Goal: Task Accomplishment & Management: Use online tool/utility

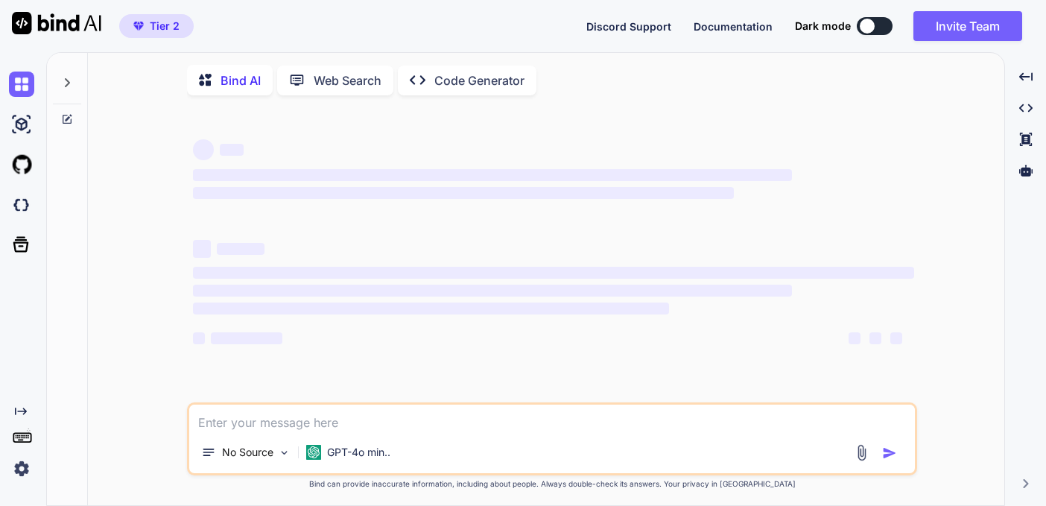
scroll to position [6, 0]
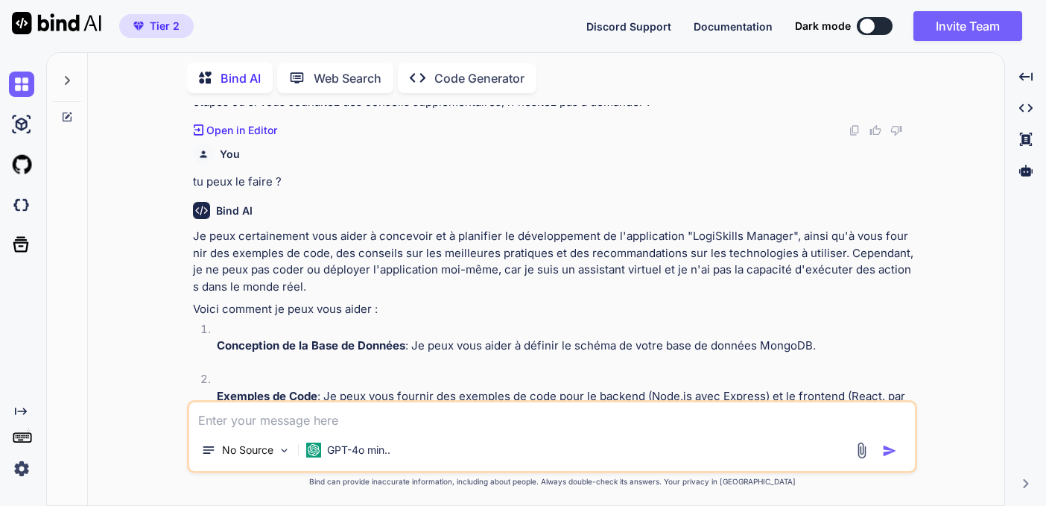
type textarea "x"
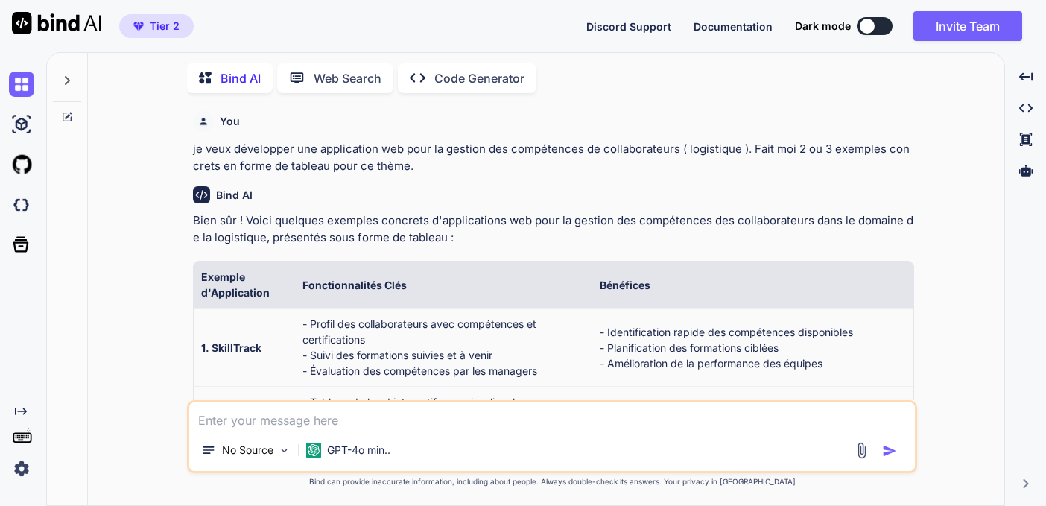
scroll to position [0, 0]
click at [154, 487] on div "You je veux développer une application web pour la gestion des compétences de c…" at bounding box center [552, 305] width 904 height 400
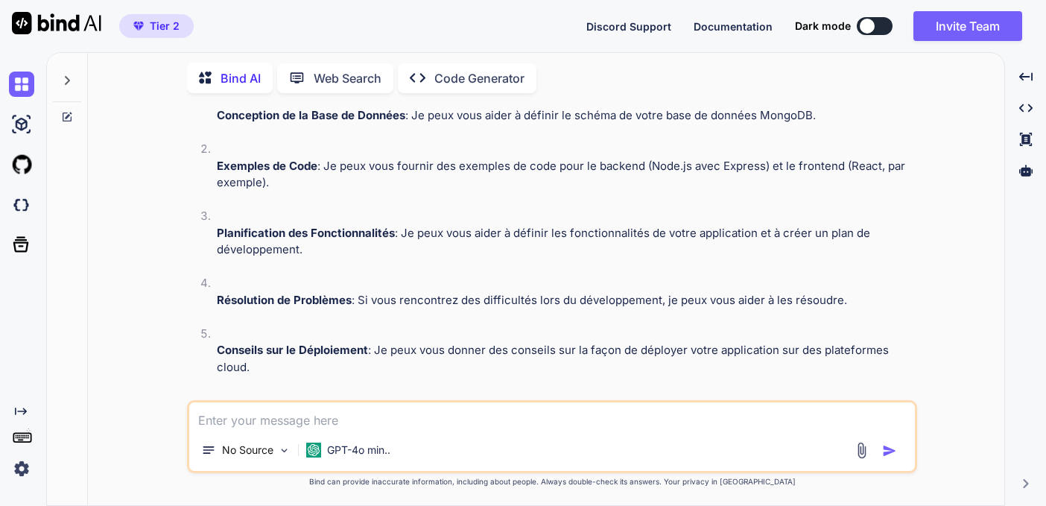
click at [243, 427] on p "Open in Editor" at bounding box center [241, 434] width 71 height 15
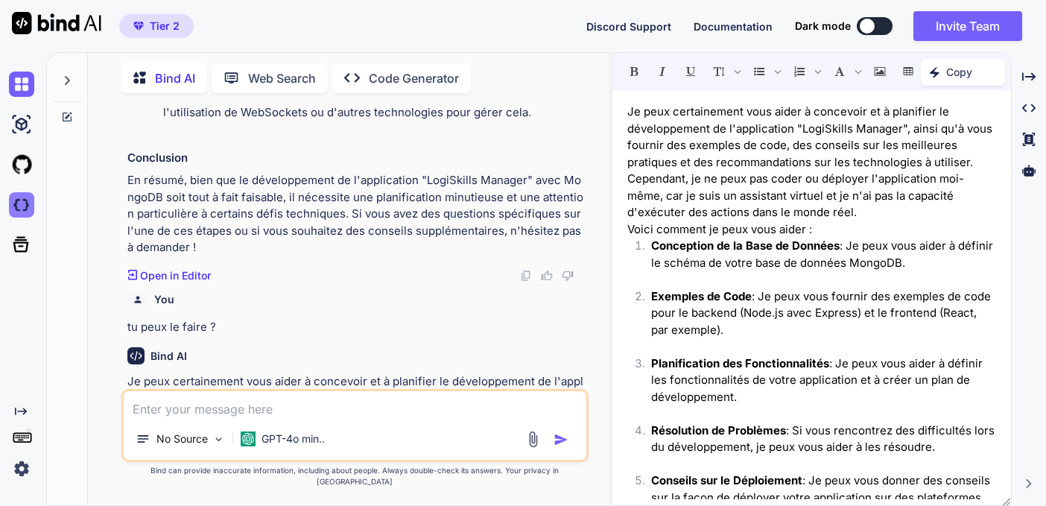
click at [22, 206] on img at bounding box center [21, 204] width 25 height 25
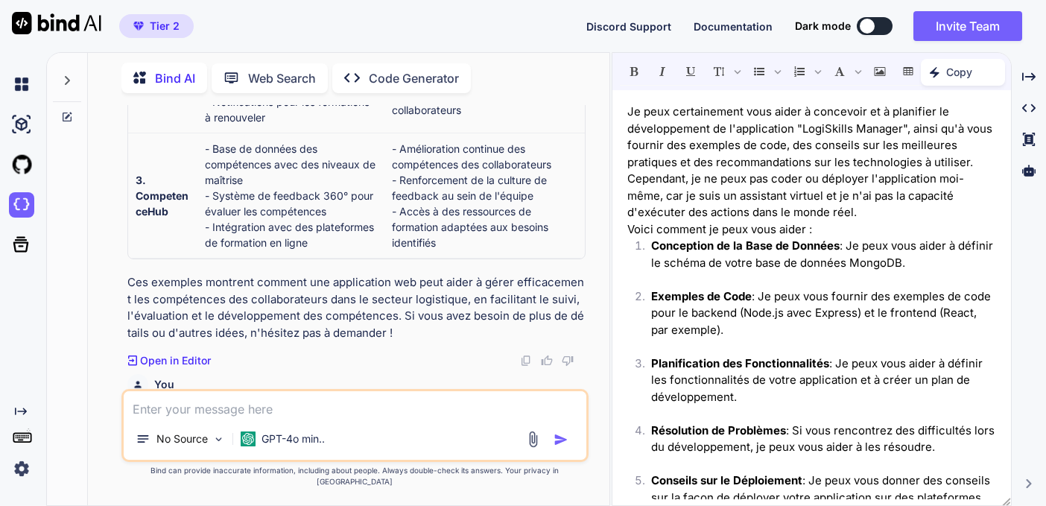
scroll to position [66, 0]
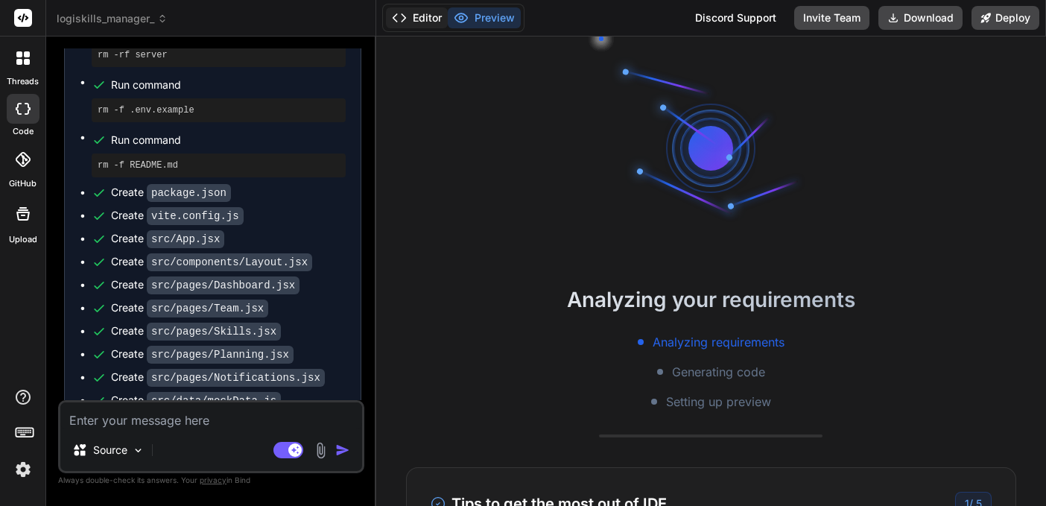
click at [425, 17] on button "Editor" at bounding box center [417, 17] width 62 height 21
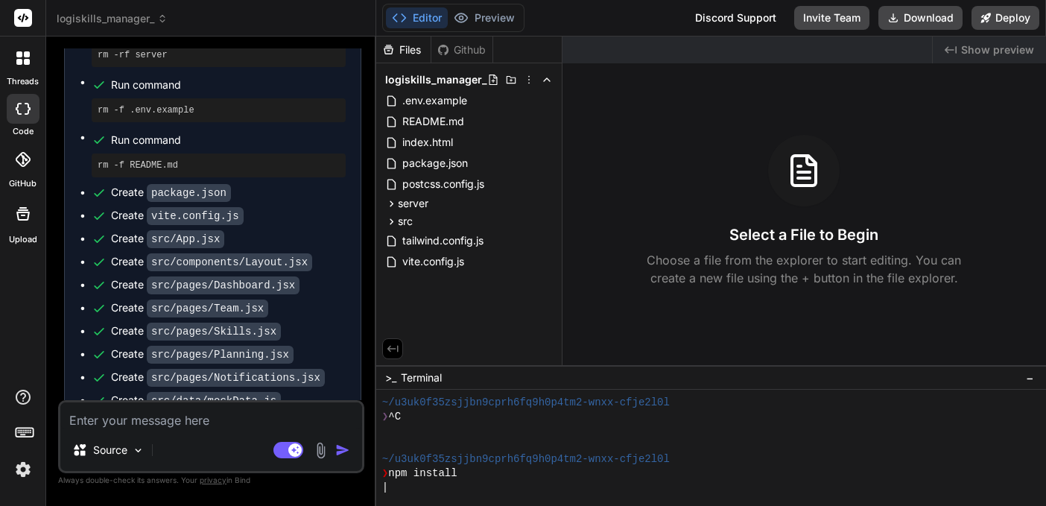
click at [159, 25] on span "logiskills_manager_" at bounding box center [112, 18] width 111 height 15
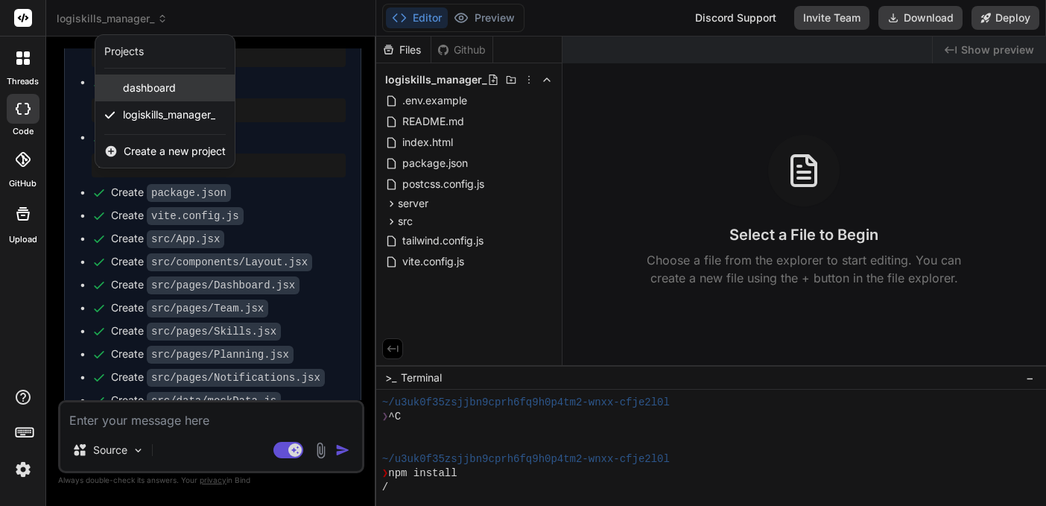
click at [158, 84] on span "dashboard" at bounding box center [149, 87] width 53 height 15
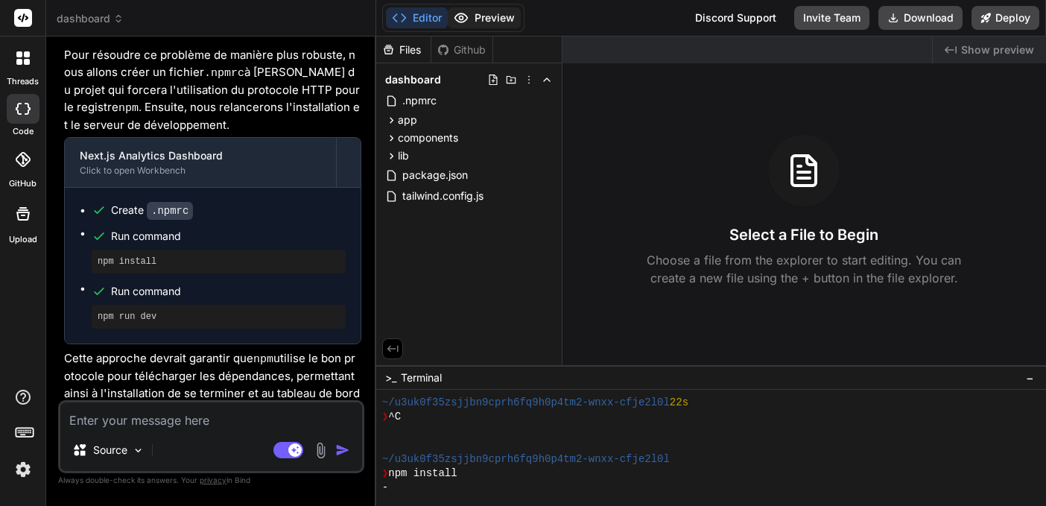
click at [474, 16] on button "Preview" at bounding box center [484, 17] width 73 height 21
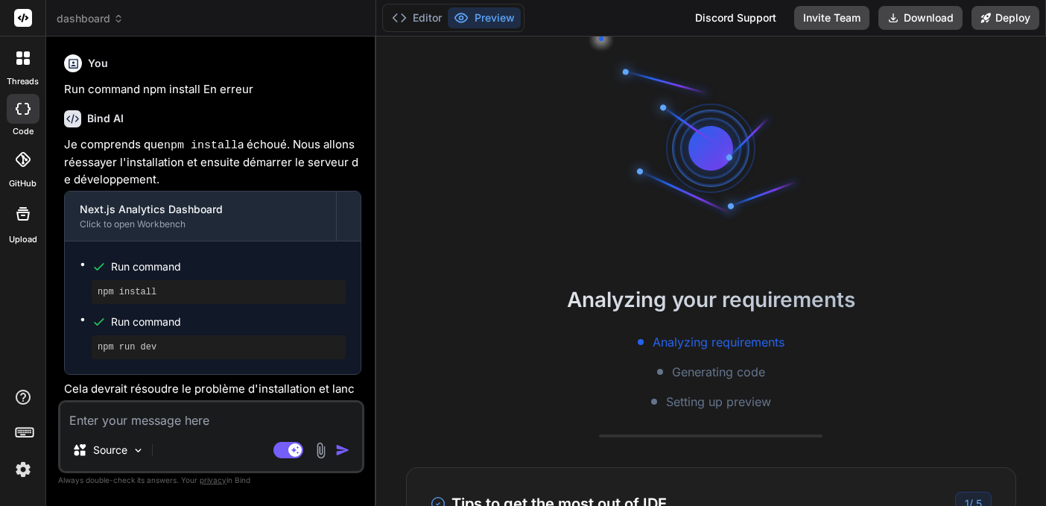
click at [111, 22] on span "dashboard" at bounding box center [90, 18] width 67 height 15
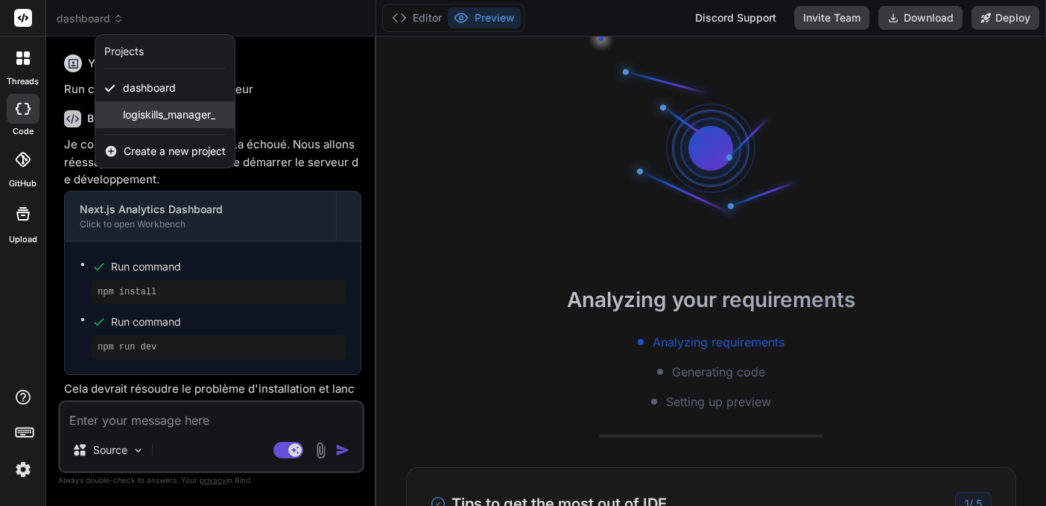
click at [150, 115] on span "logiskills_manager_" at bounding box center [169, 114] width 92 height 15
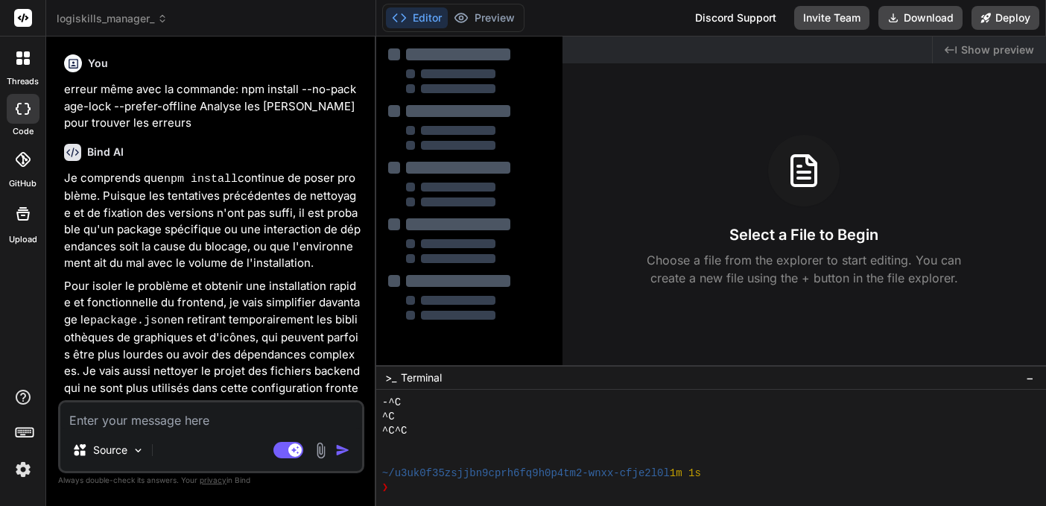
type textarea "x"
